Goal: Information Seeking & Learning: Find specific fact

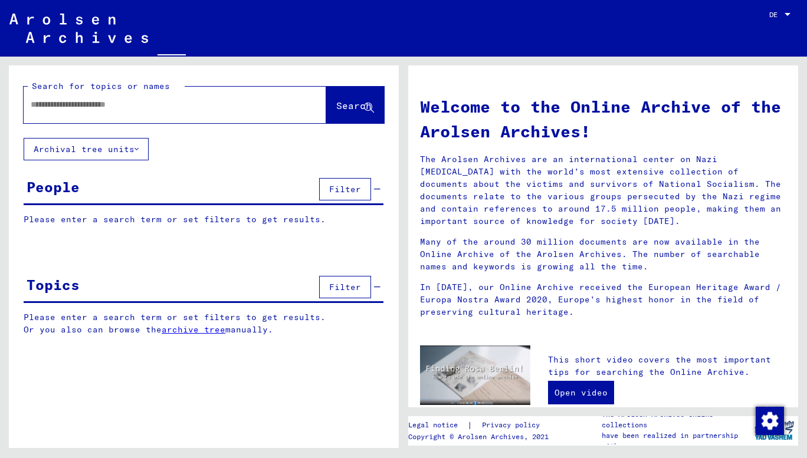
type input "*******"
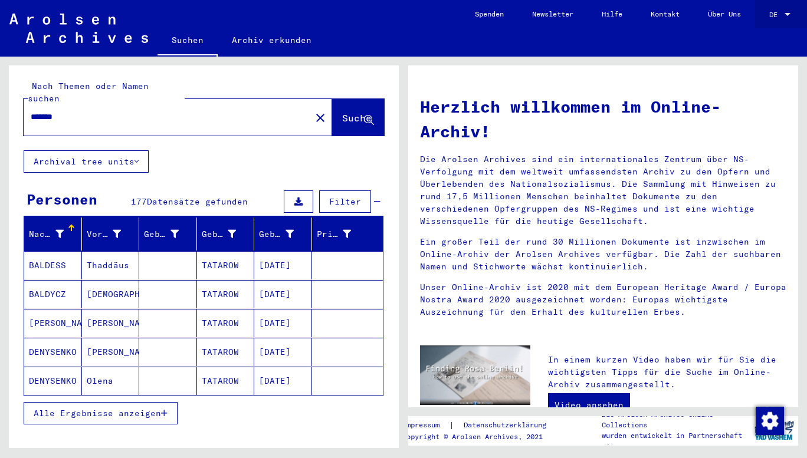
click at [792, 14] on div at bounding box center [787, 15] width 11 height 8
click at [774, 28] on span "English" at bounding box center [767, 21] width 48 height 21
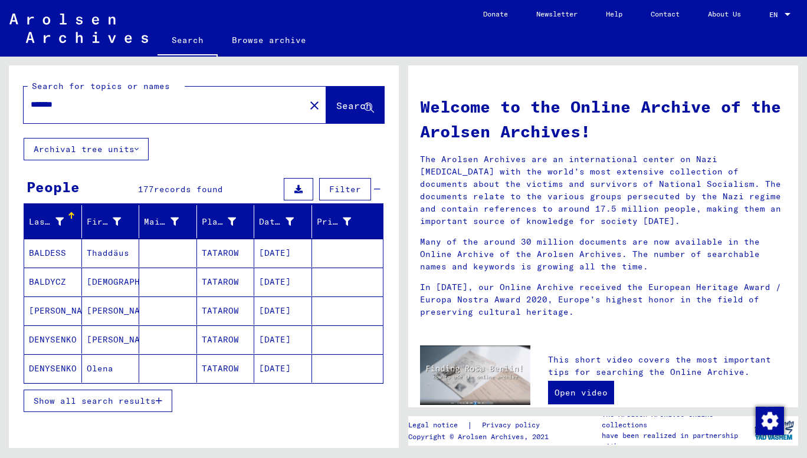
click at [140, 402] on span "Show all search results" at bounding box center [95, 401] width 122 height 11
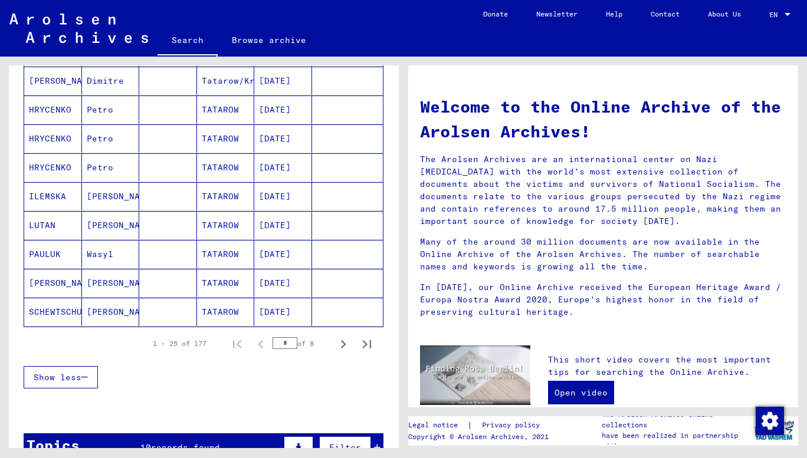
scroll to position [649, 0]
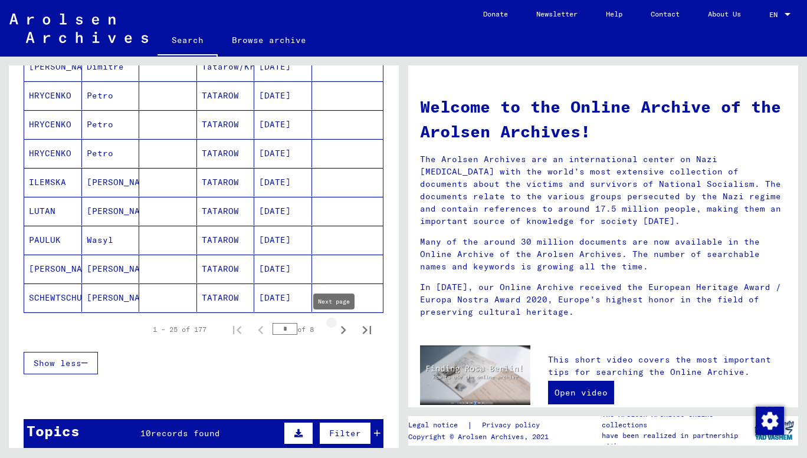
click at [335, 330] on icon "Next page" at bounding box center [343, 330] width 17 height 17
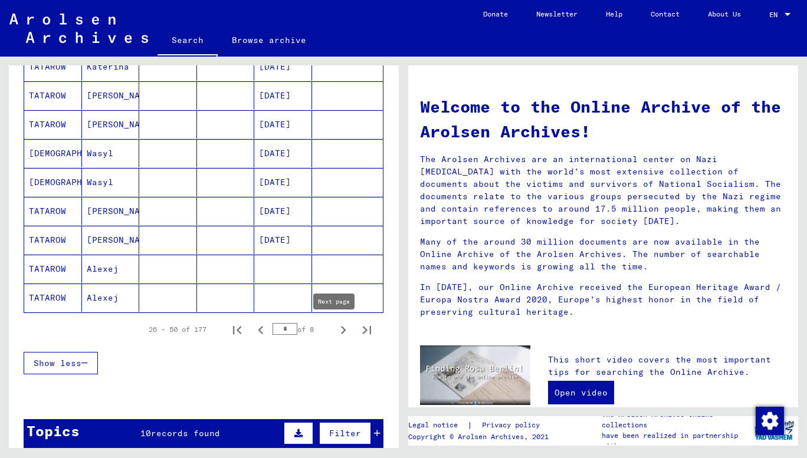
click at [335, 331] on icon "Next page" at bounding box center [343, 330] width 17 height 17
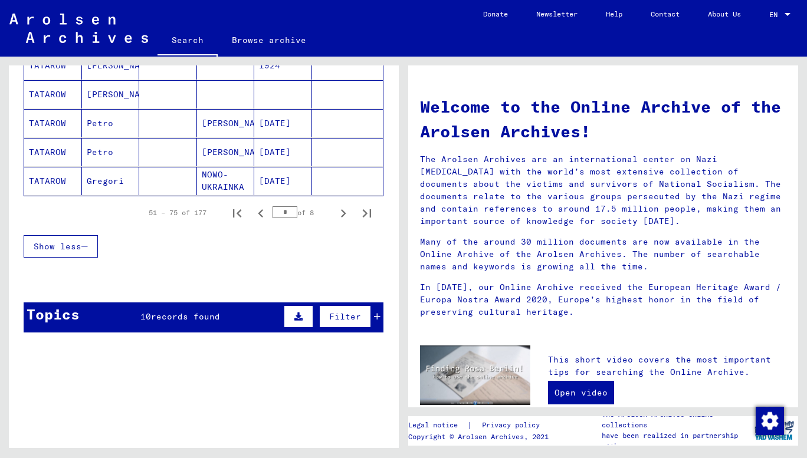
scroll to position [767, 0]
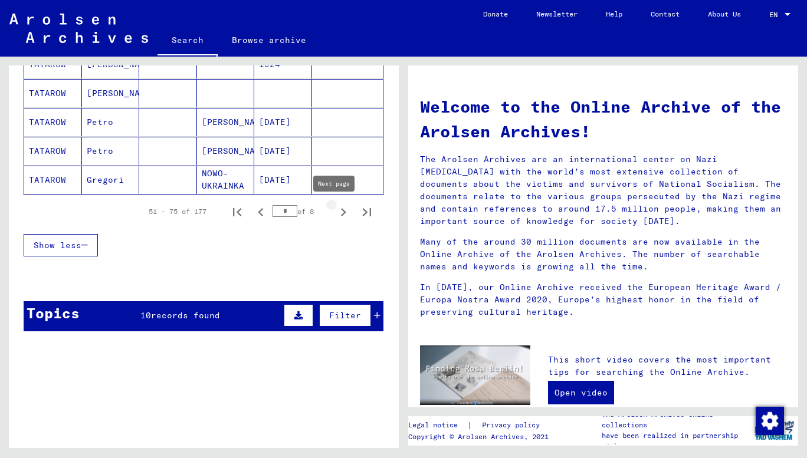
click at [335, 214] on icon "Next page" at bounding box center [343, 212] width 17 height 17
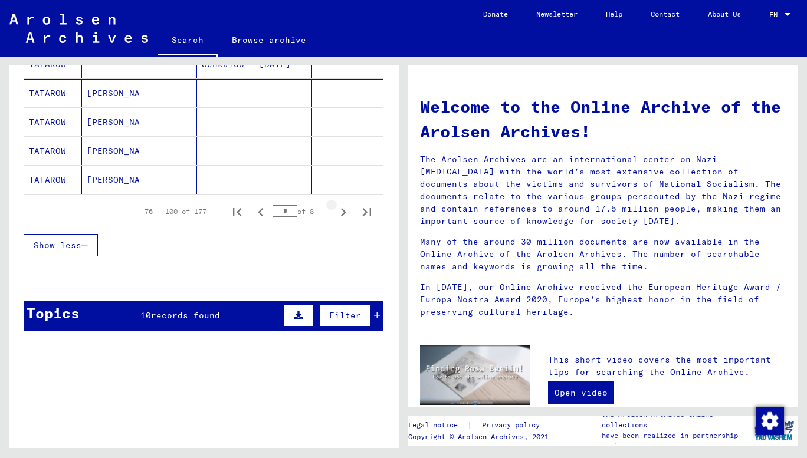
click at [335, 214] on icon "Next page" at bounding box center [343, 212] width 17 height 17
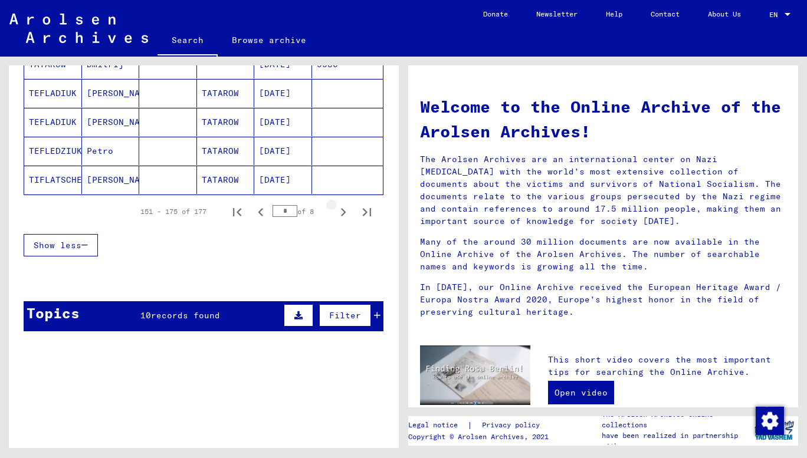
click at [335, 215] on icon "Next page" at bounding box center [343, 212] width 17 height 17
type input "*"
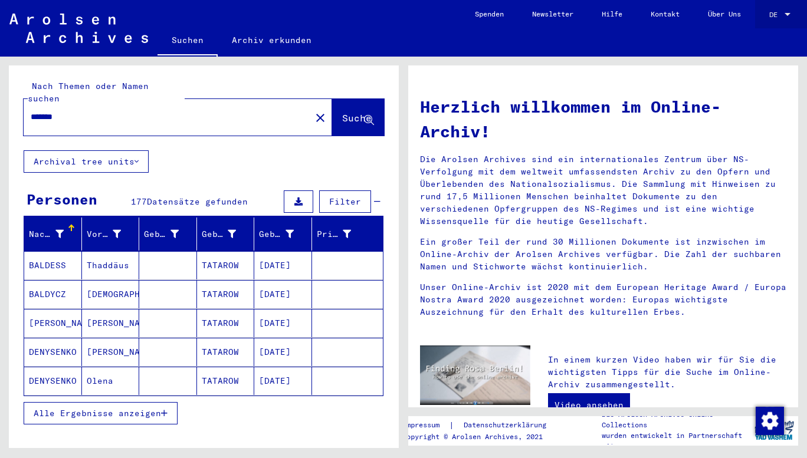
click at [780, 11] on div "DE" at bounding box center [775, 15] width 13 height 8
click at [769, 19] on span "English" at bounding box center [757, 21] width 29 height 9
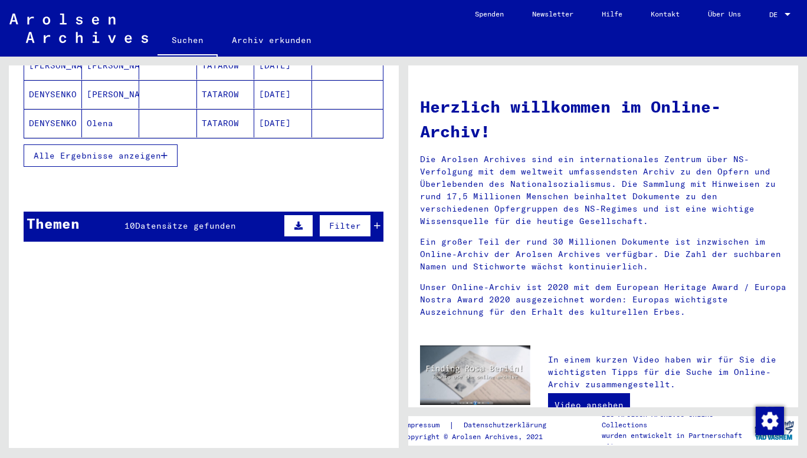
scroll to position [62, 0]
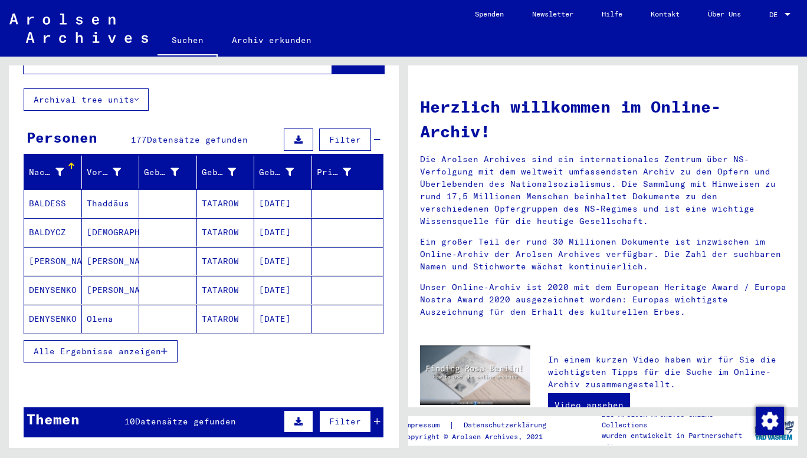
click at [203, 416] on span "Datensätze gefunden" at bounding box center [185, 421] width 101 height 11
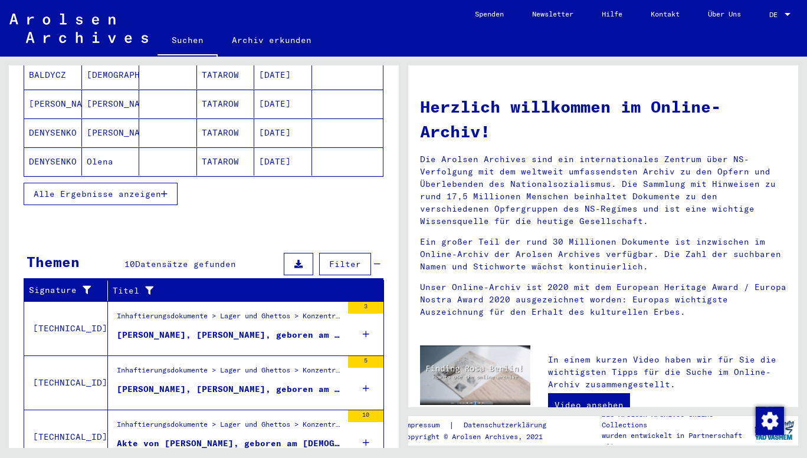
scroll to position [239, 0]
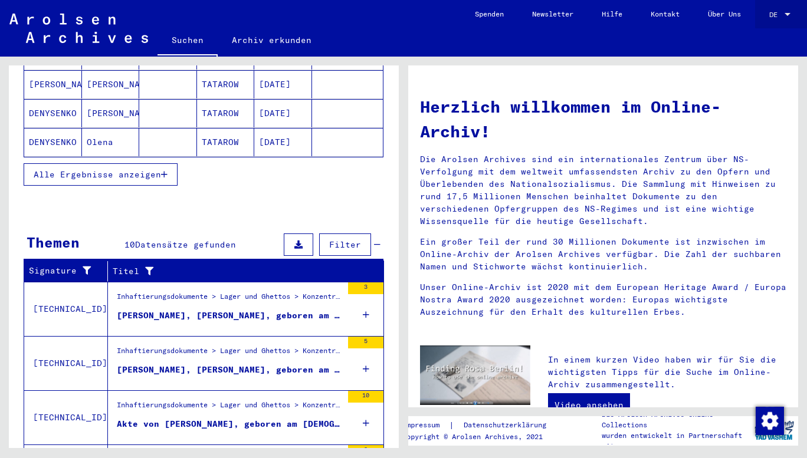
click at [787, 12] on div at bounding box center [787, 15] width 11 height 8
click at [779, 24] on span "English" at bounding box center [767, 21] width 48 height 21
click at [787, 15] on div at bounding box center [788, 14] width 6 height 3
click at [767, 24] on span "English" at bounding box center [757, 21] width 29 height 9
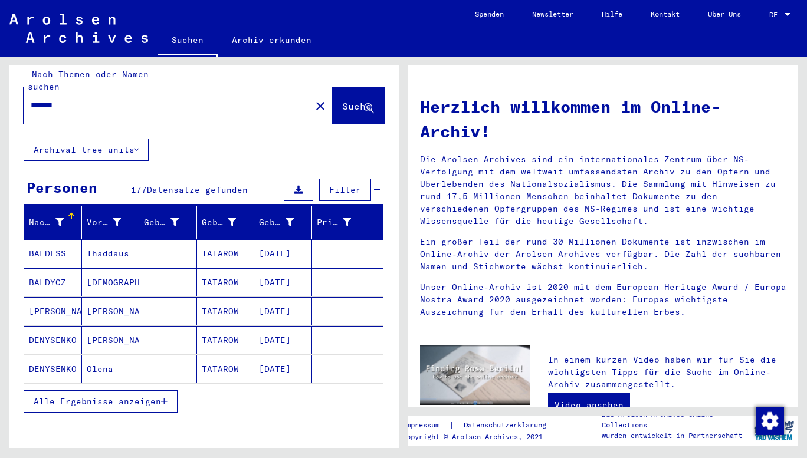
scroll to position [0, 0]
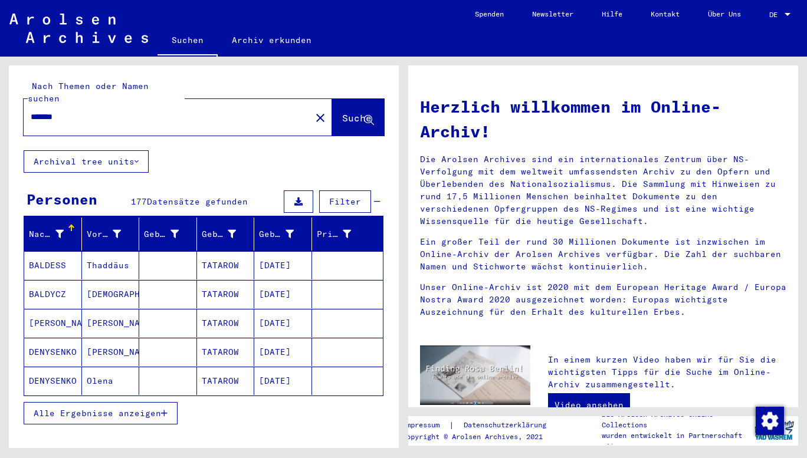
drag, startPoint x: 104, startPoint y: 102, endPoint x: 0, endPoint y: 74, distance: 107.6
click at [0, 74] on div "Nach Themen oder Namen suchen ******* close Suche Archival tree units Personen …" at bounding box center [201, 253] width 403 height 392
type input "*********"
click at [332, 100] on button "Suche" at bounding box center [358, 117] width 52 height 37
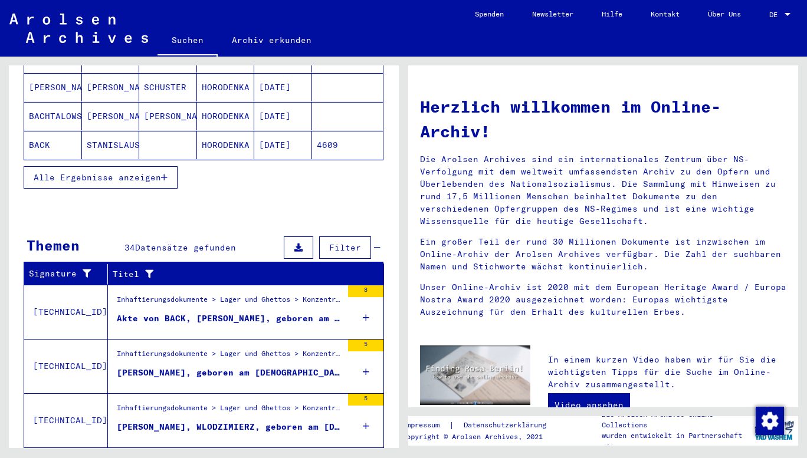
scroll to position [366, 0]
